Goal: Information Seeking & Learning: Learn about a topic

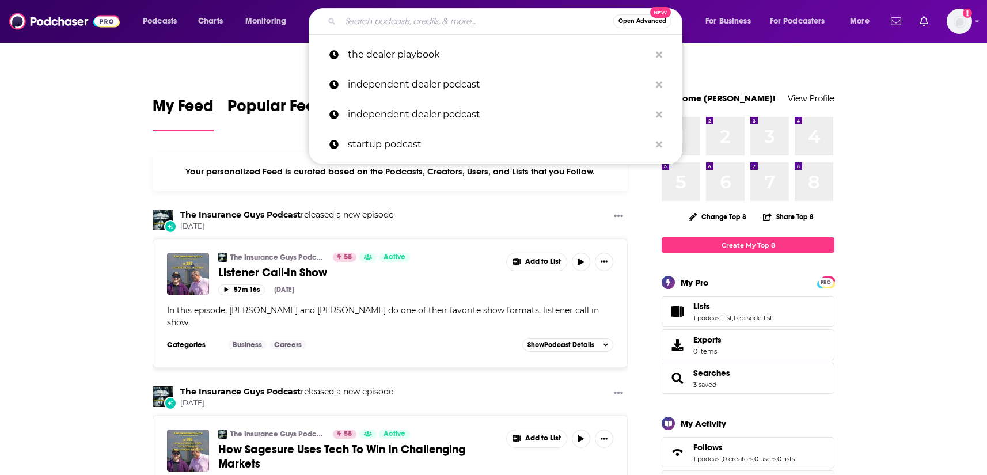
click at [427, 22] on input "Search podcasts, credits, & more..." at bounding box center [476, 21] width 273 height 18
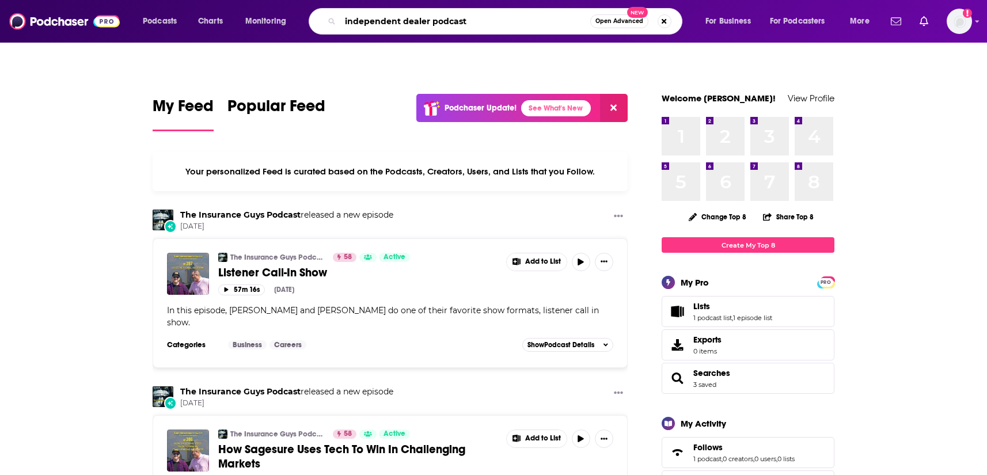
type input "independent dealer podcast"
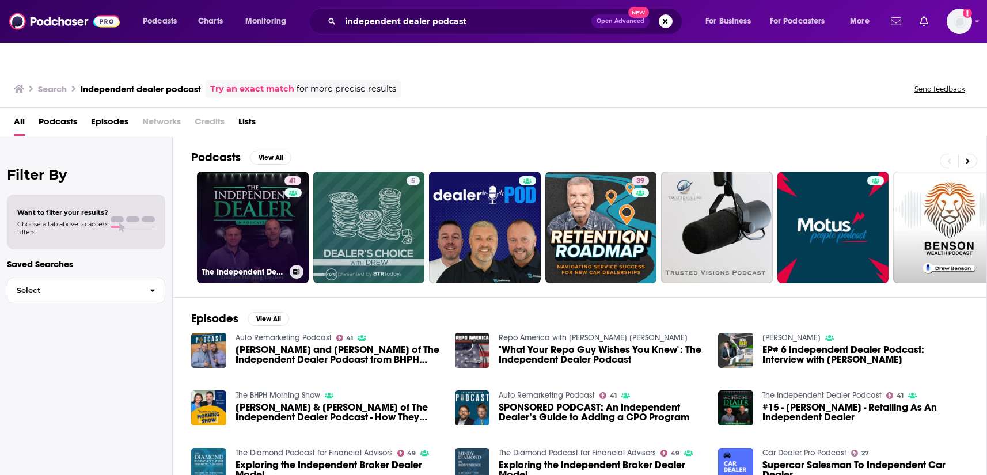
click at [250, 199] on link "41 The Independent Dealer Podcast" at bounding box center [253, 228] width 112 height 112
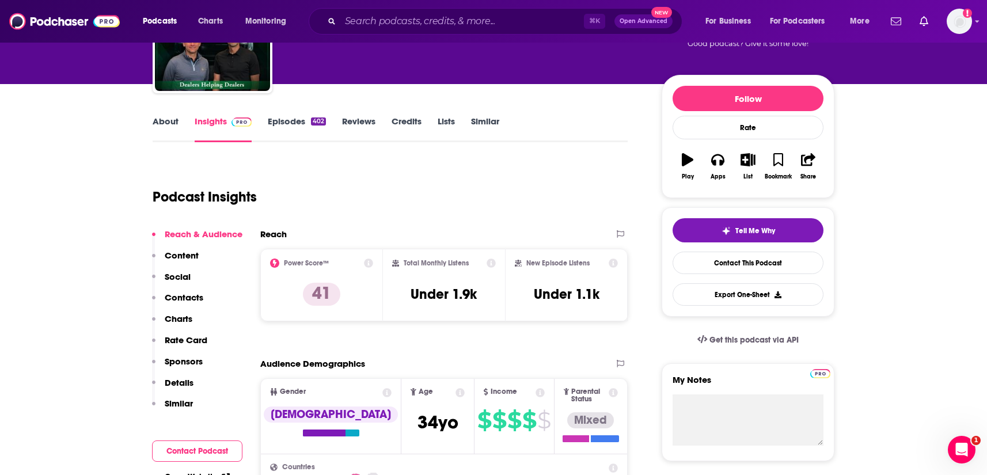
drag, startPoint x: 210, startPoint y: 205, endPoint x: 277, endPoint y: 229, distance: 71.9
click at [210, 229] on p "Reach & Audience" at bounding box center [204, 234] width 78 height 11
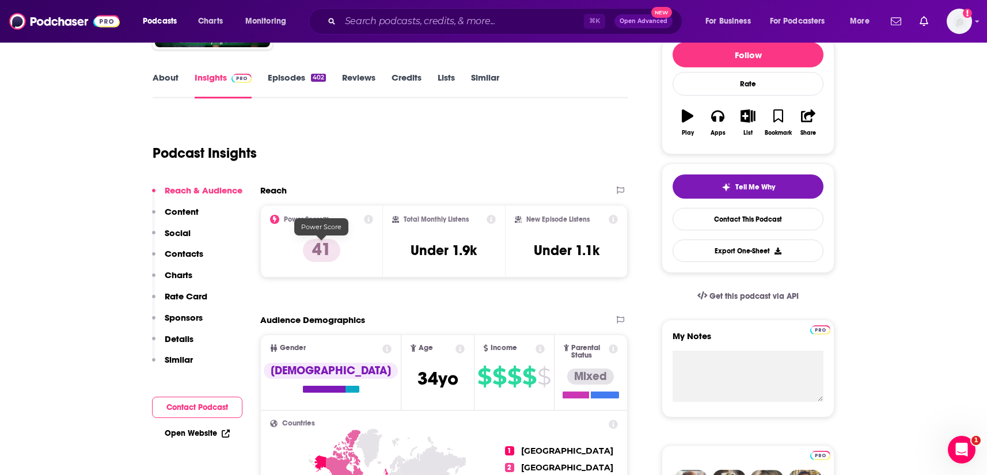
click at [328, 239] on p "41" at bounding box center [321, 250] width 37 height 23
click at [366, 215] on icon at bounding box center [368, 219] width 9 height 9
click at [456, 242] on h3 "Under 1.9k" at bounding box center [443, 250] width 66 height 17
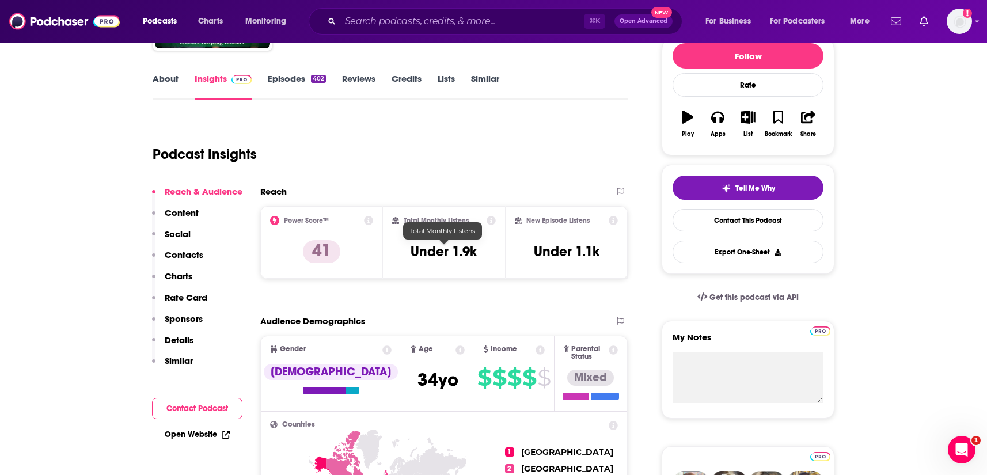
click at [455, 243] on h3 "Under 1.9k" at bounding box center [443, 251] width 66 height 17
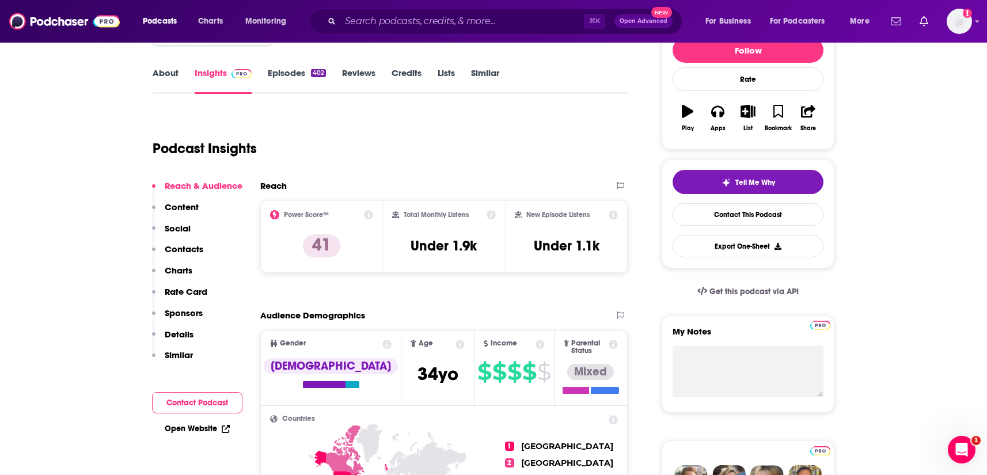
scroll to position [177, 0]
click at [609, 210] on icon at bounding box center [613, 214] width 9 height 9
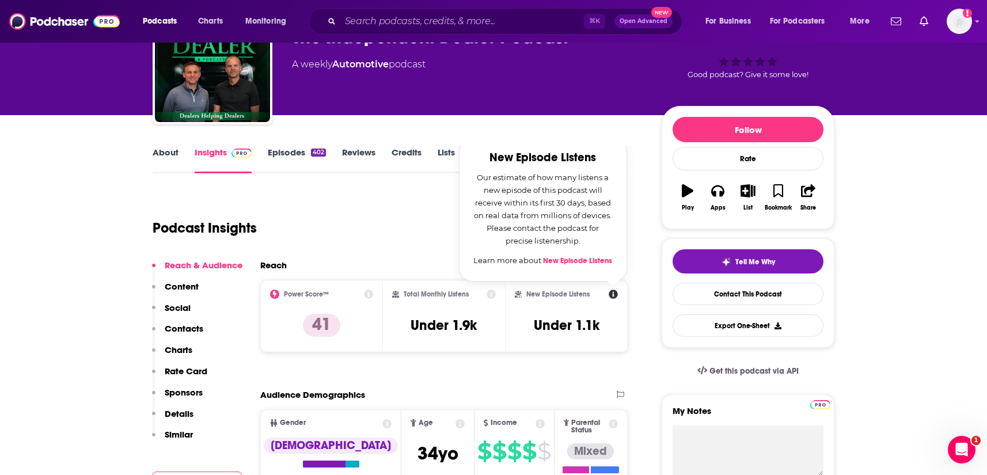
scroll to position [107, 0]
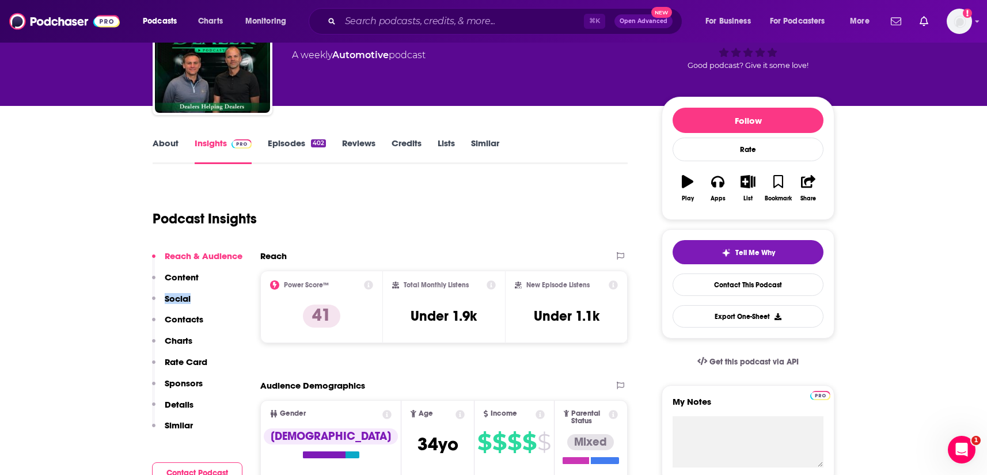
click at [175, 293] on p "Social" at bounding box center [178, 298] width 26 height 11
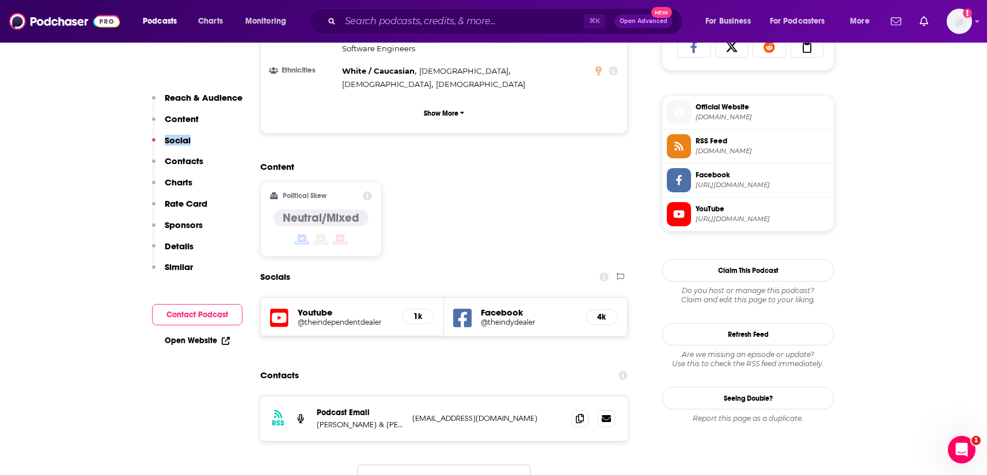
scroll to position [837, 0]
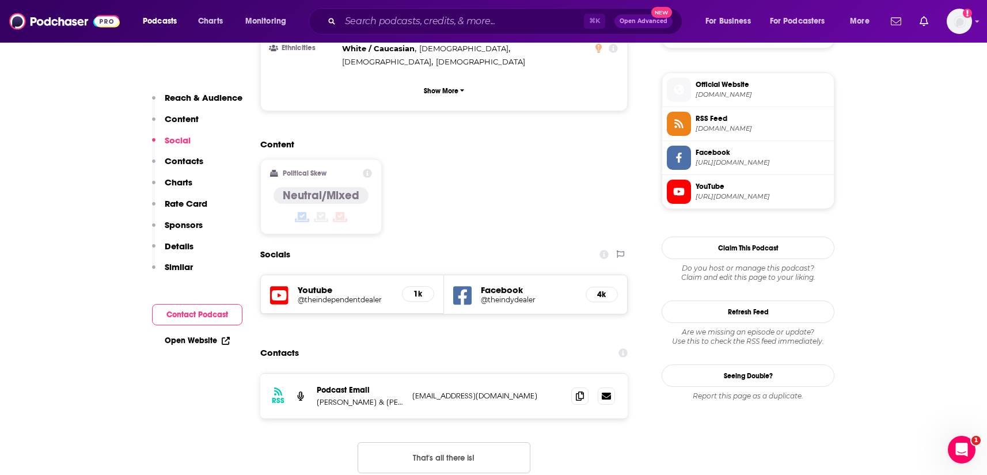
click at [532, 284] on h5 "Facebook" at bounding box center [529, 289] width 96 height 11
click at [508, 295] on h5 "@theindydealer" at bounding box center [529, 299] width 96 height 9
